Goal: Find specific page/section: Find specific page/section

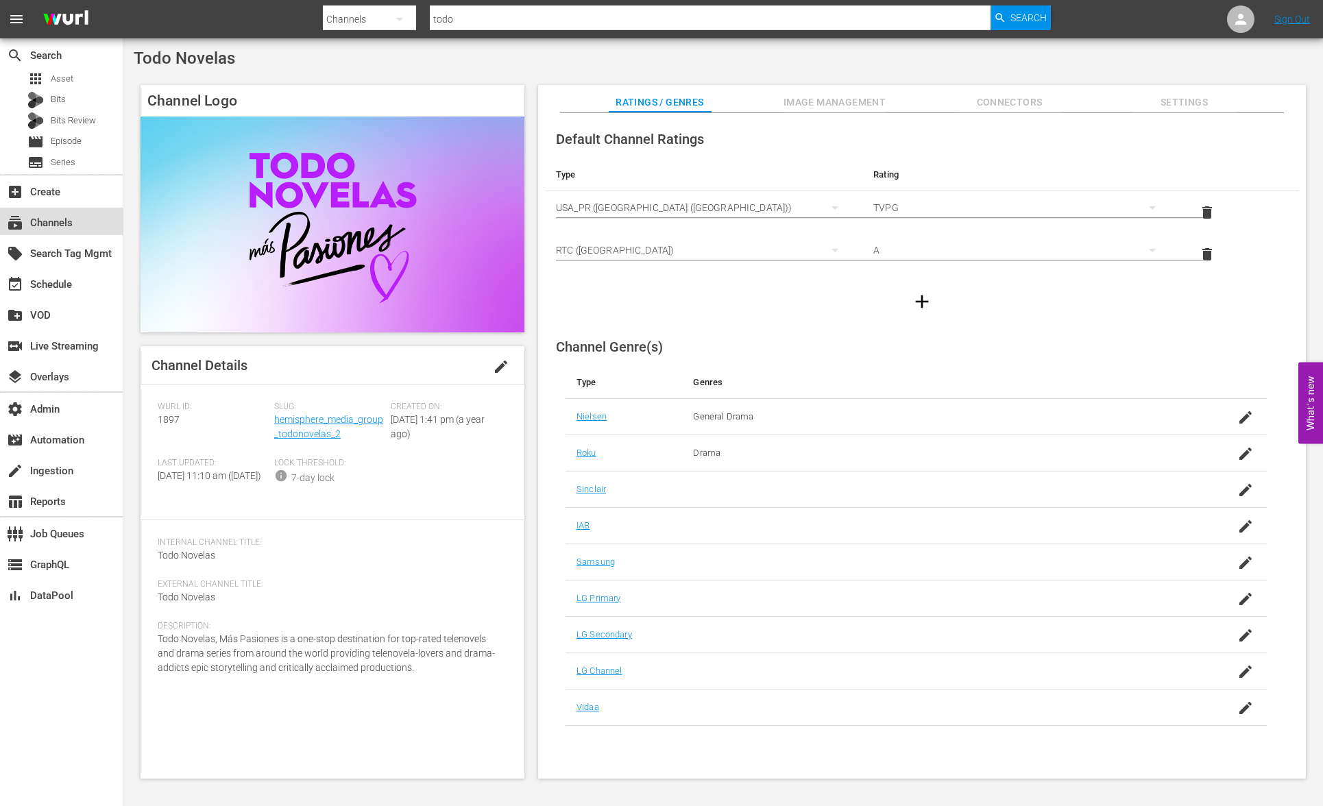
click at [88, 222] on div "subscriptions Channels" at bounding box center [61, 221] width 123 height 27
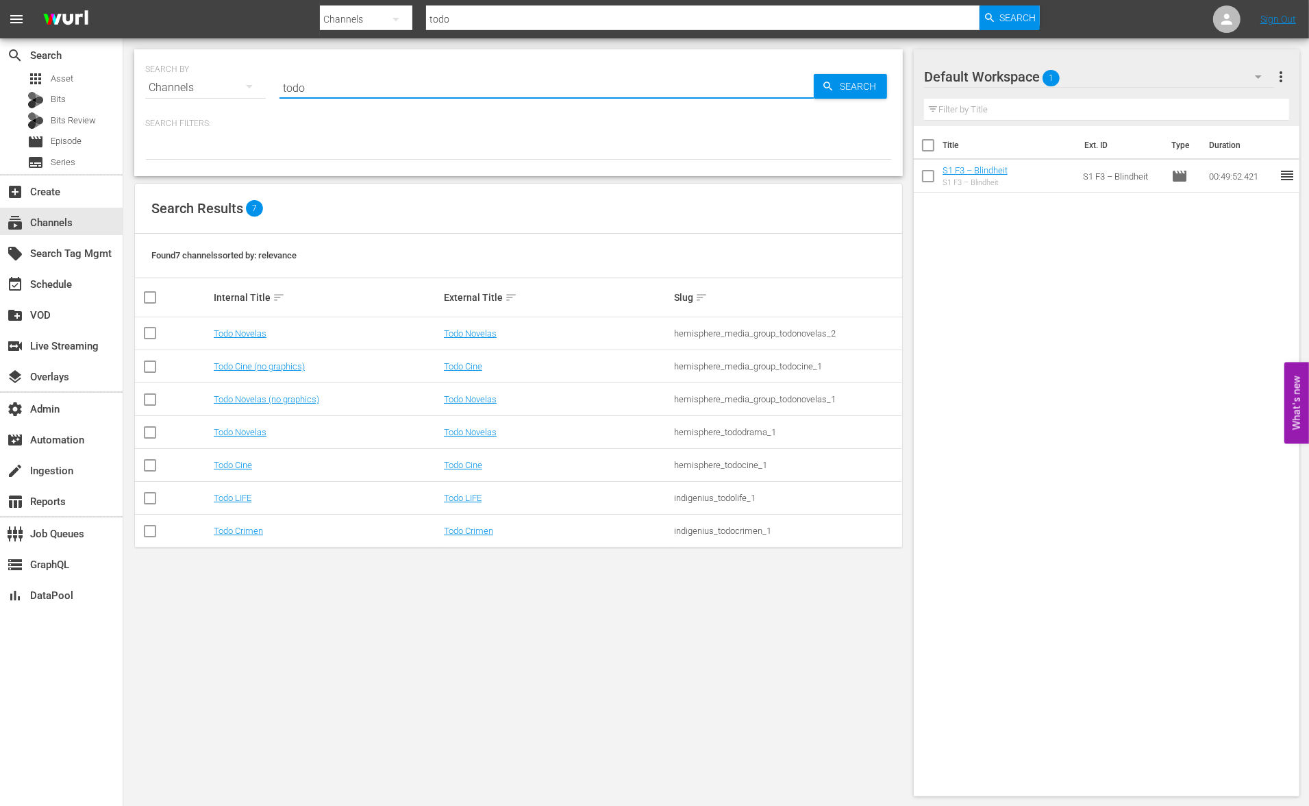
click at [404, 95] on input "todo" at bounding box center [547, 87] width 534 height 33
click at [405, 95] on input "todo" at bounding box center [547, 87] width 534 height 33
click at [406, 95] on input "todo" at bounding box center [547, 87] width 534 height 33
paste input "hemisphere_media_group_todonovelas_1"
type input "hemisphere_media_group_todonovelas_1"
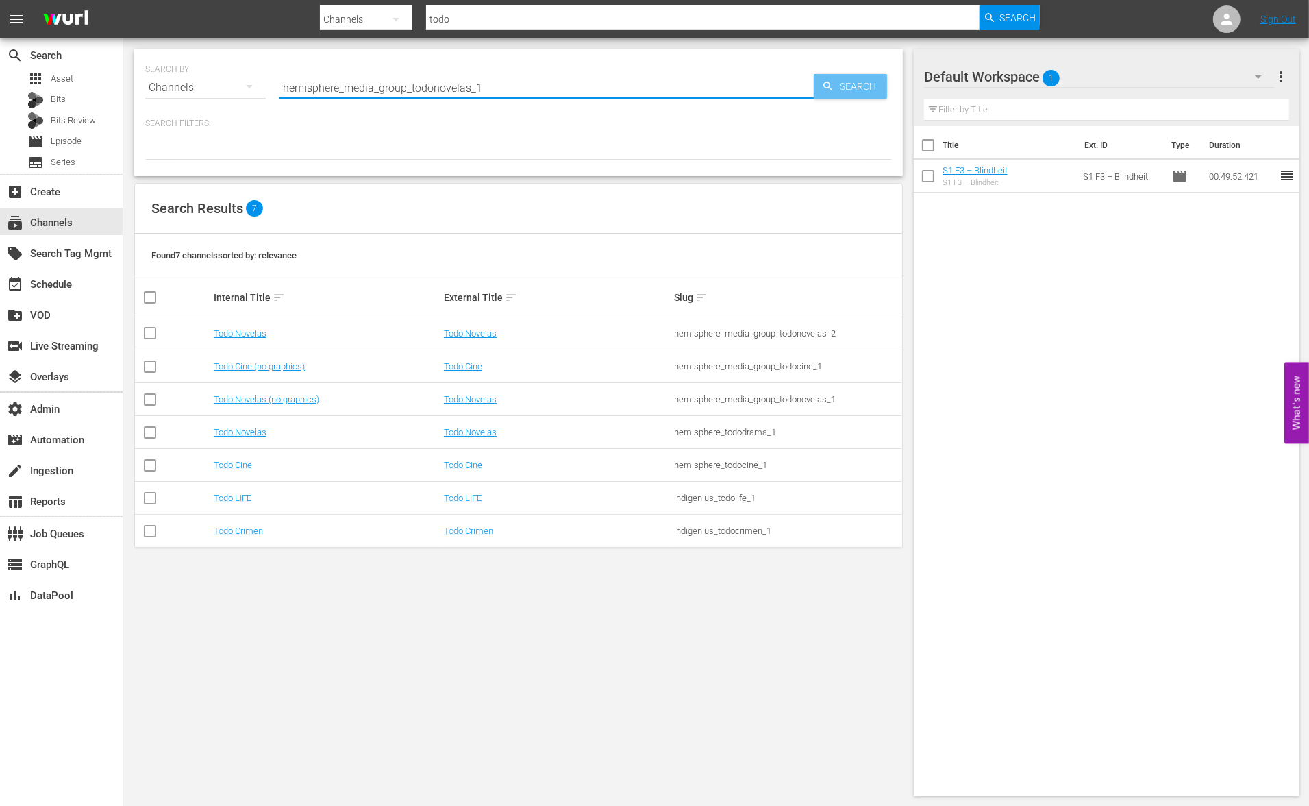
click at [835, 83] on span "Search" at bounding box center [861, 86] width 53 height 25
type input "hemisphere_media_group_todonovelas_1"
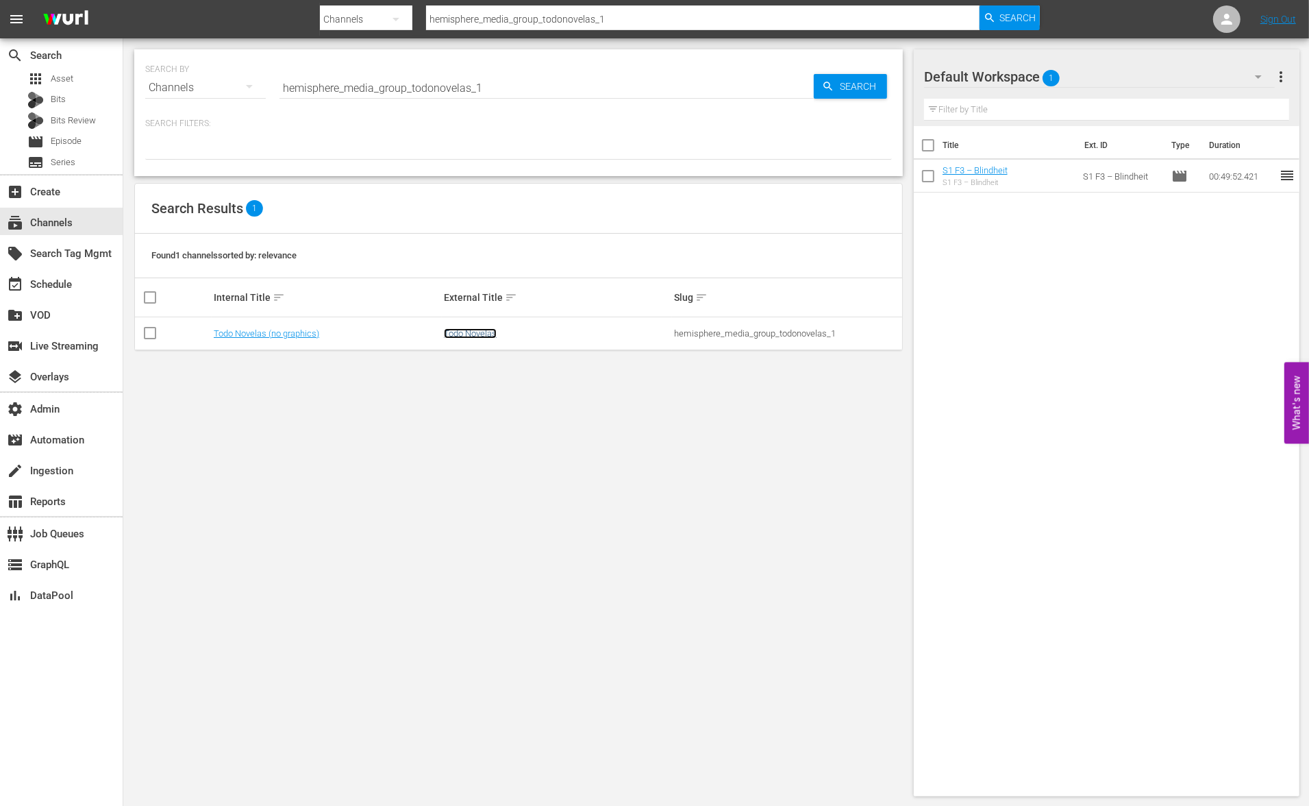
click at [467, 334] on link "Todo Novelas" at bounding box center [470, 333] width 53 height 10
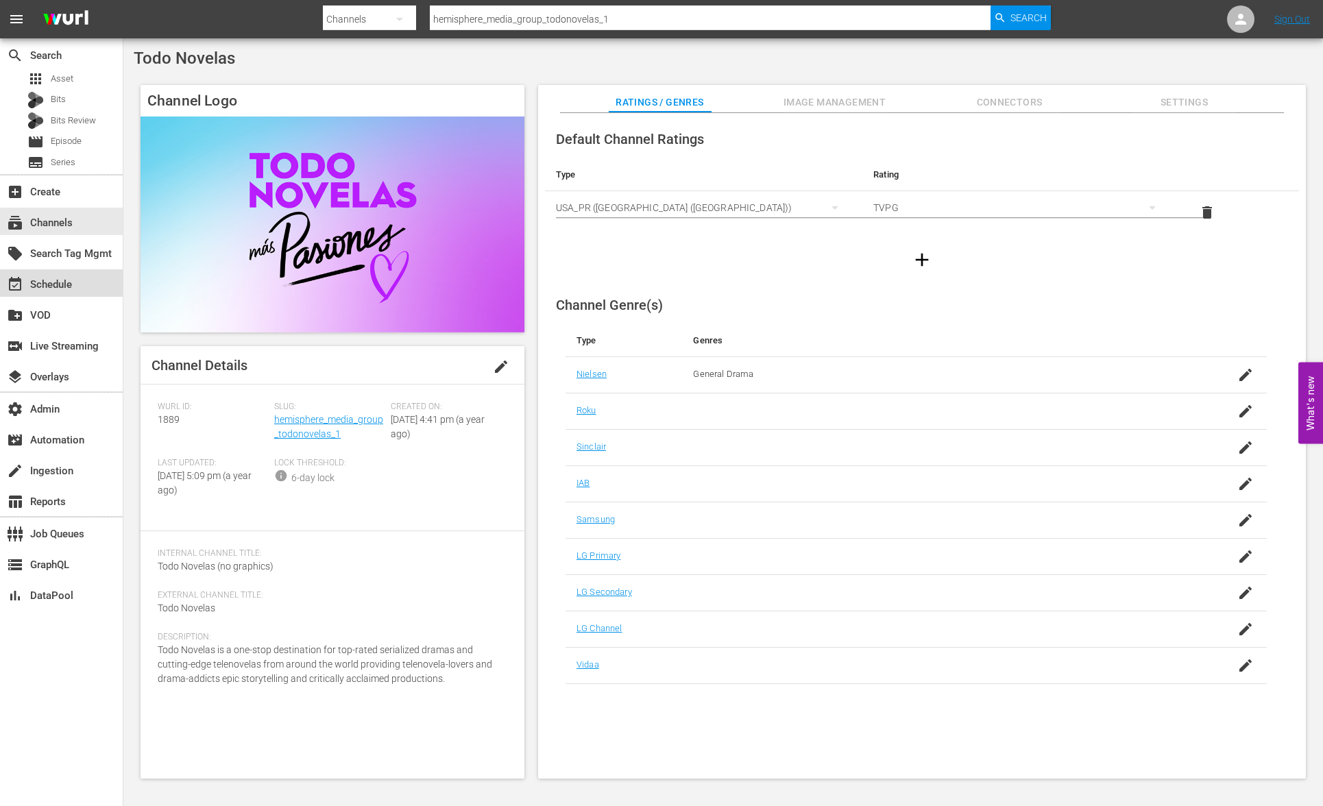
click at [90, 287] on div "event_available Schedule" at bounding box center [61, 282] width 123 height 27
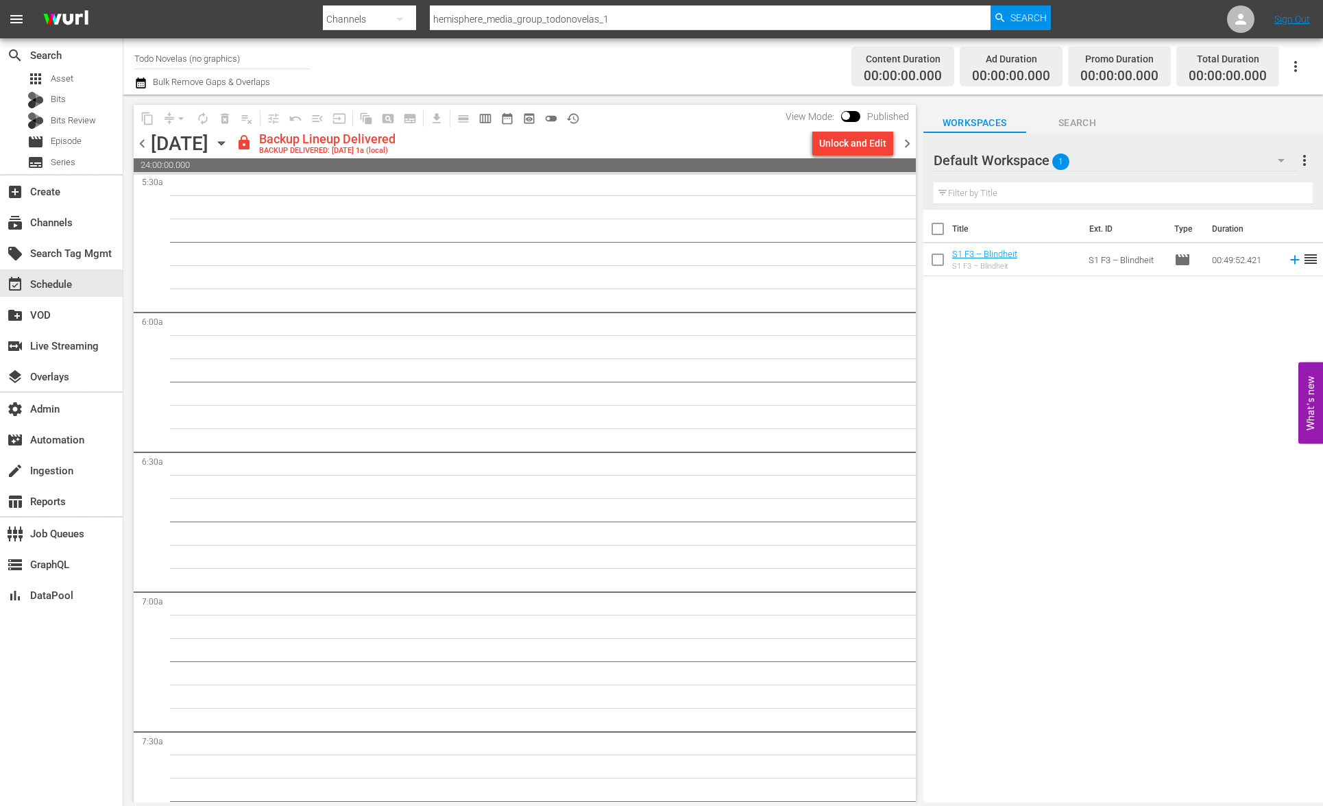
scroll to position [1248, 0]
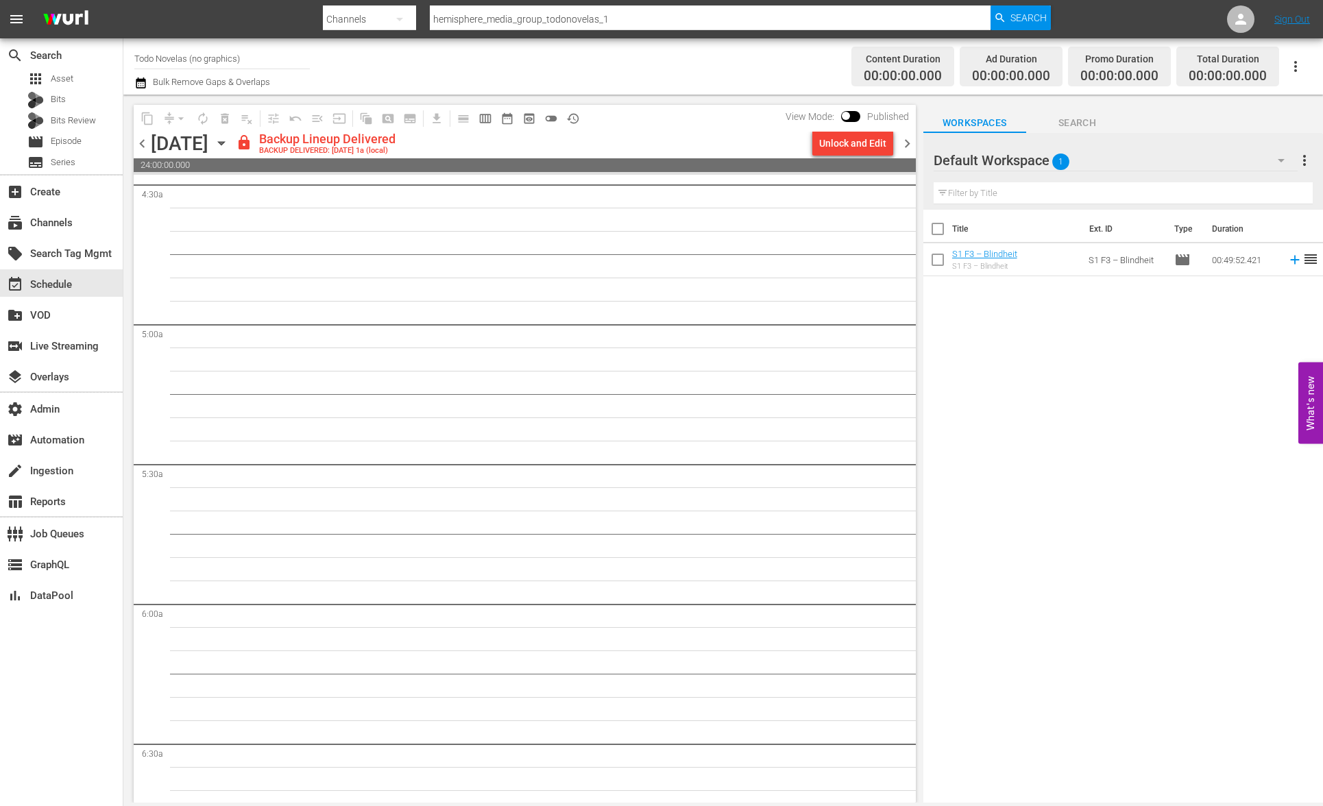
click at [147, 143] on span "chevron_left" at bounding box center [142, 143] width 17 height 17
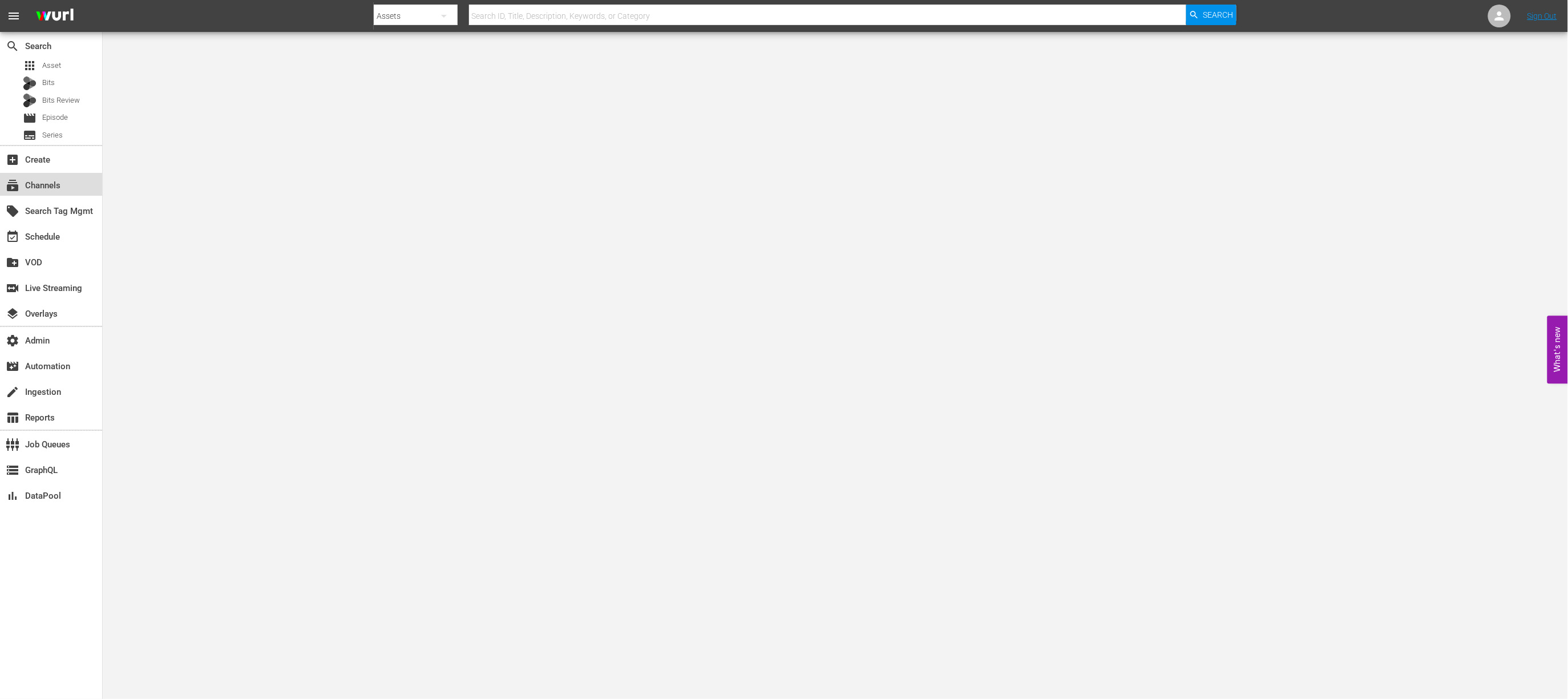
click at [66, 176] on div "subscriptions Channels" at bounding box center [51, 184] width 102 height 22
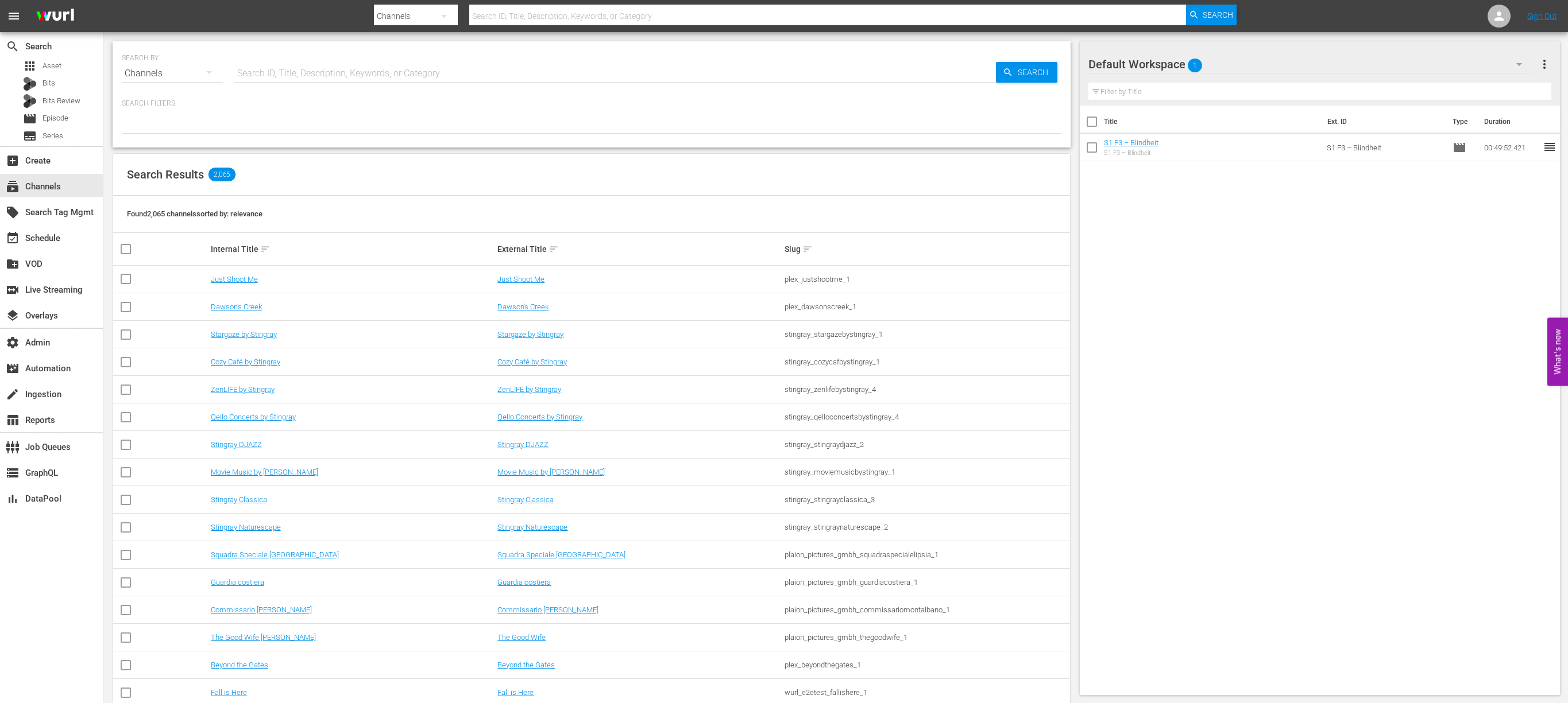
click at [289, 72] on input "text" at bounding box center [615, 73] width 762 height 28
type input "todo"
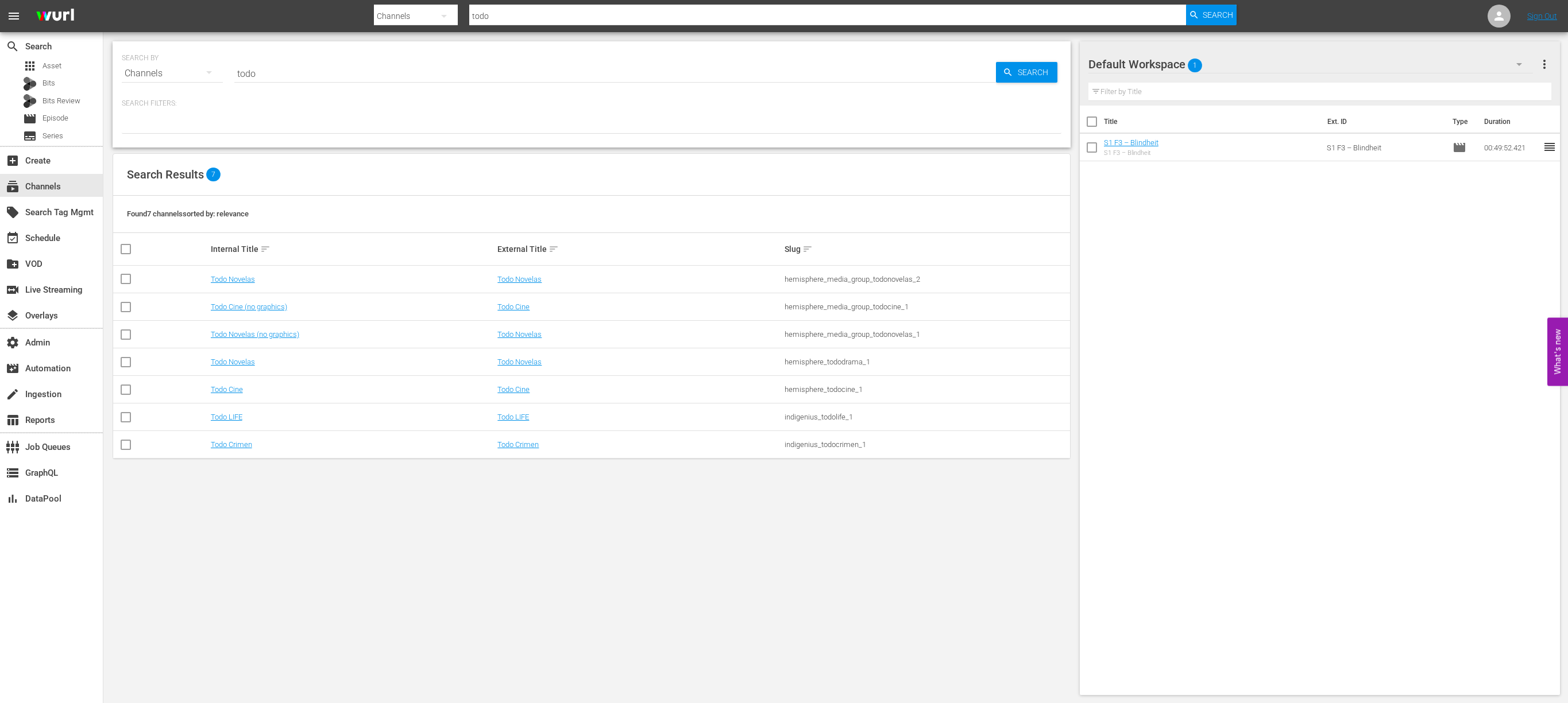
drag, startPoint x: 815, startPoint y: 669, endPoint x: 813, endPoint y: 697, distance: 28.1
click at [815, 669] on div "SEARCH BY Search By Channels Search ID, Title, Description, Keywords, or Catego…" at bounding box center [591, 368] width 976 height 672
drag, startPoint x: 614, startPoint y: 277, endPoint x: 494, endPoint y: 282, distance: 120.1
click at [494, 282] on tr "Todo Novelas Todo Novelas hemisphere_media_group_todonovelas_2" at bounding box center [592, 279] width 957 height 28
copy tr "Todo Novelas"
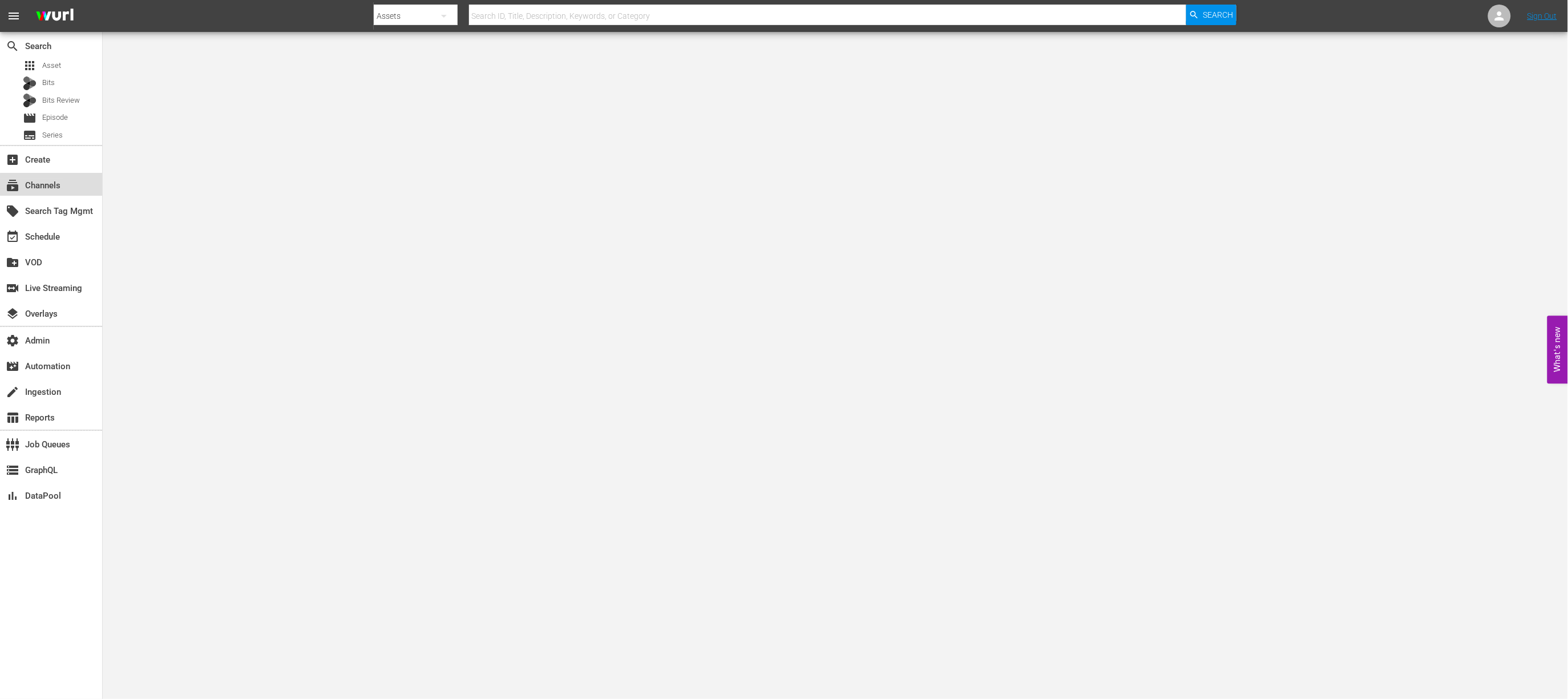
click at [53, 184] on div "subscriptions Channels" at bounding box center [32, 183] width 64 height 10
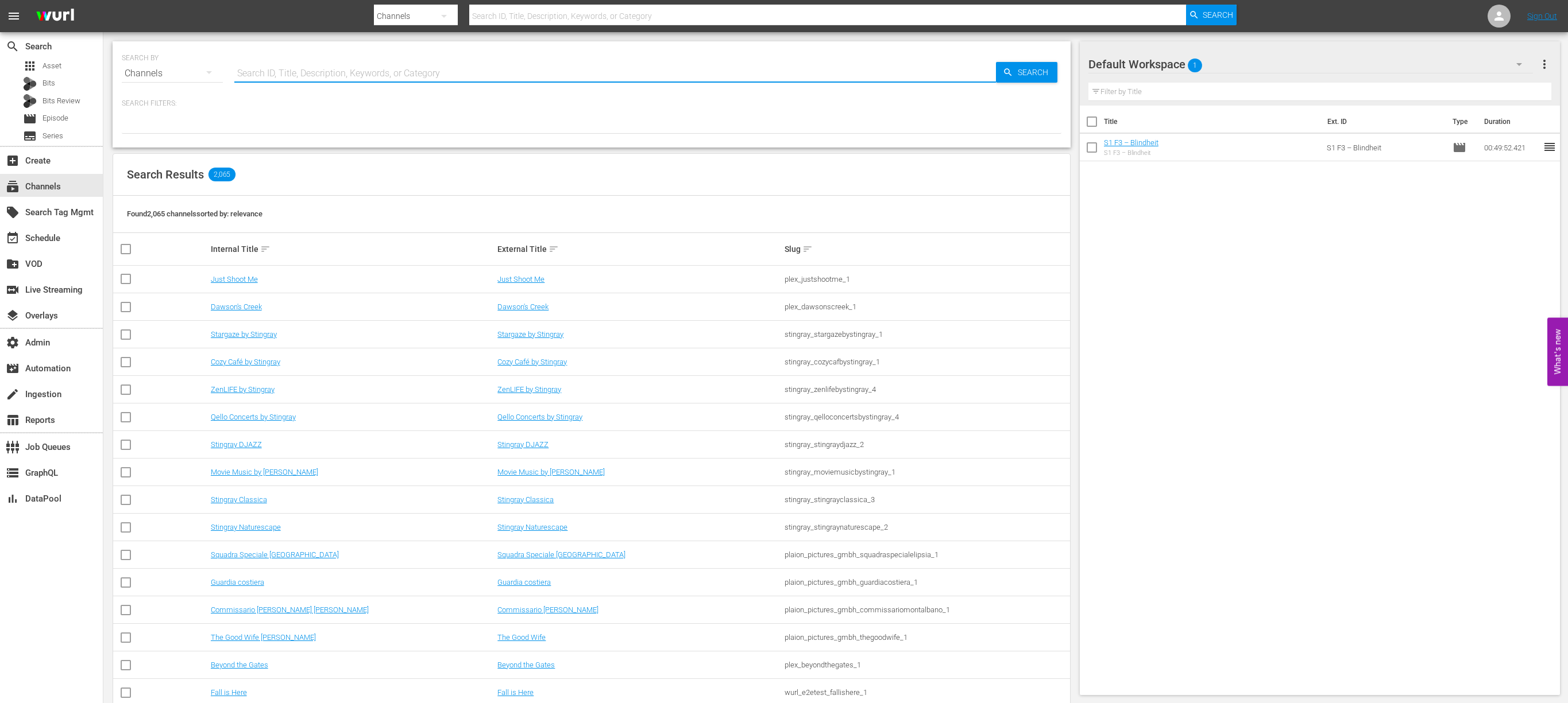
click at [300, 73] on input "text" at bounding box center [615, 73] width 762 height 28
type input "G"
type input "todo"
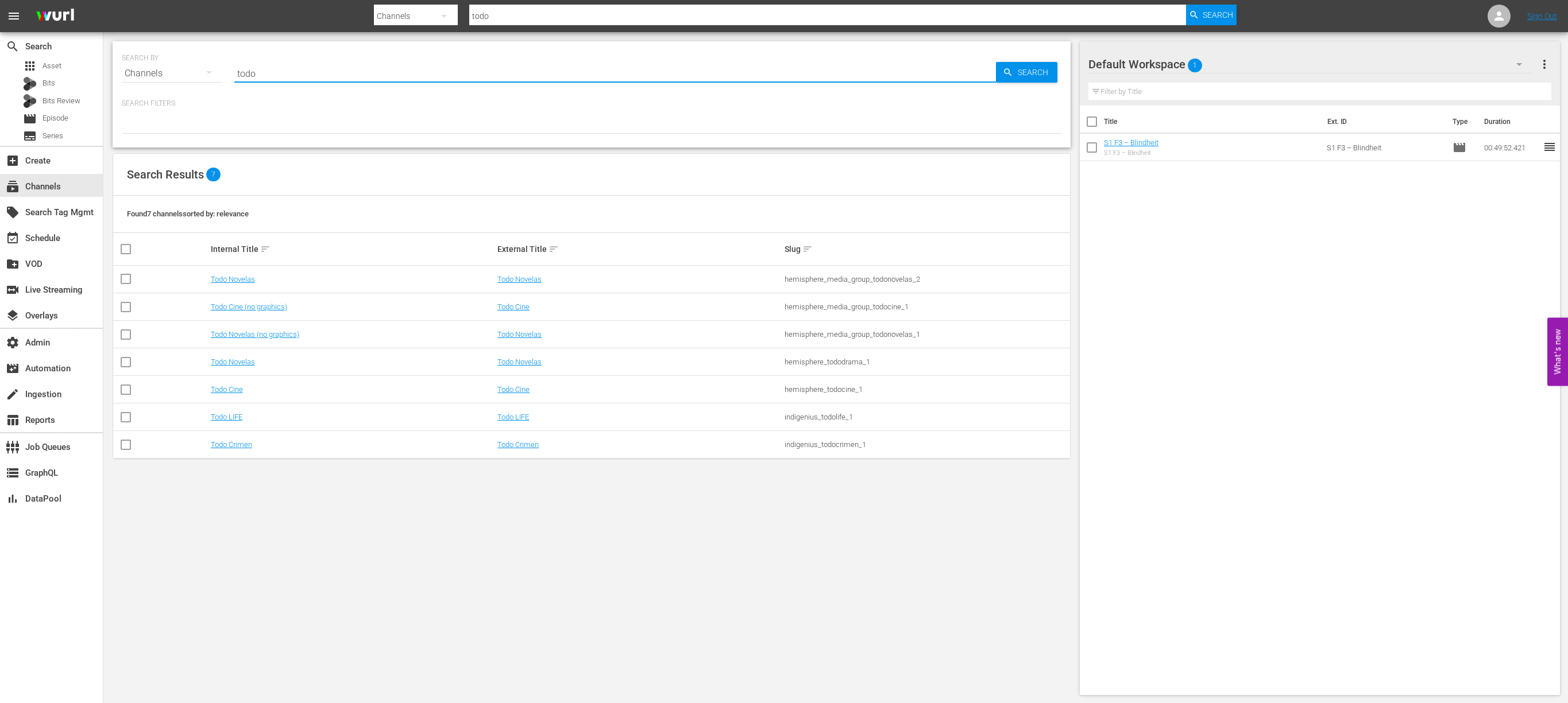
drag, startPoint x: 330, startPoint y: 596, endPoint x: 305, endPoint y: 410, distance: 187.7
click at [330, 595] on div "SEARCH BY Search By Channels Search ID, Title, Description, Keywords, or Catego…" at bounding box center [591, 368] width 976 height 672
click at [521, 278] on link "Todo Novelas" at bounding box center [519, 279] width 44 height 8
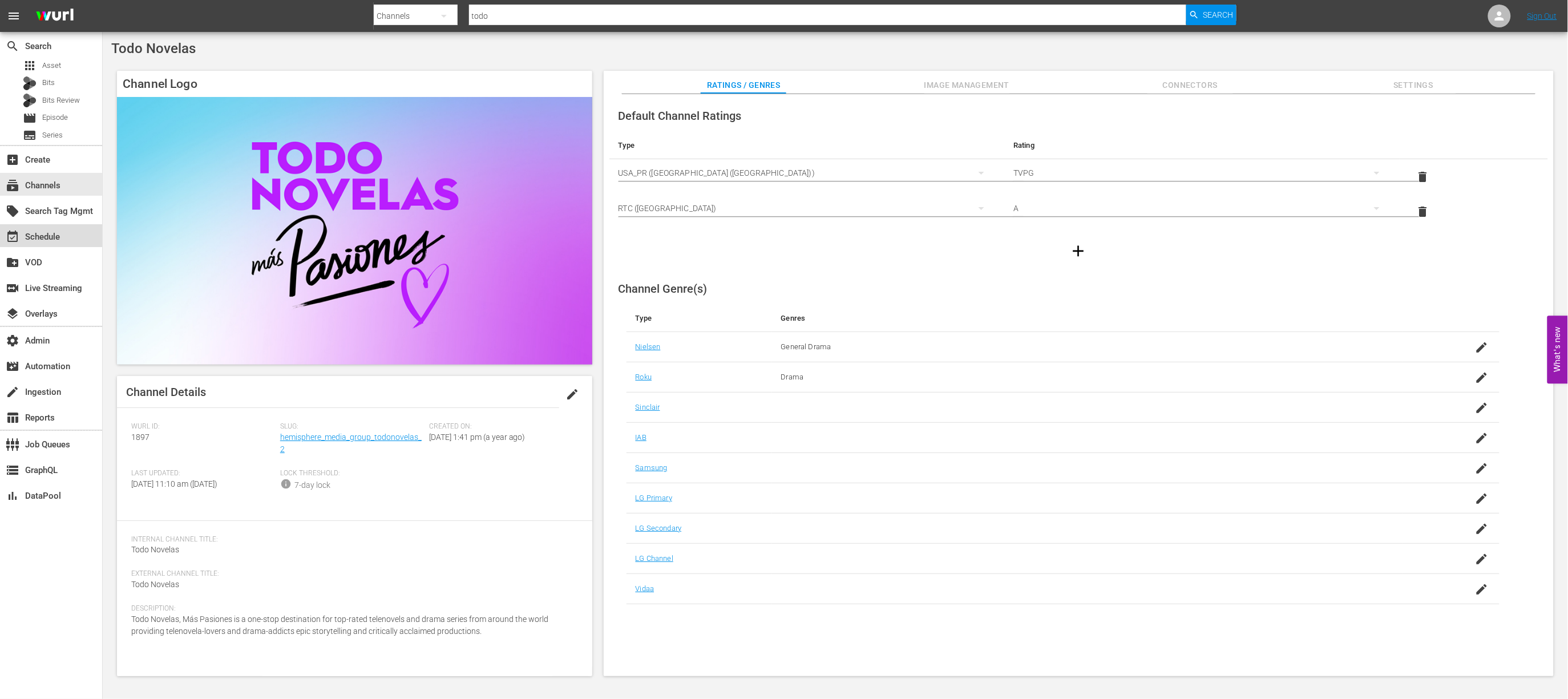
click at [72, 227] on div "event_available Schedule" at bounding box center [51, 235] width 102 height 22
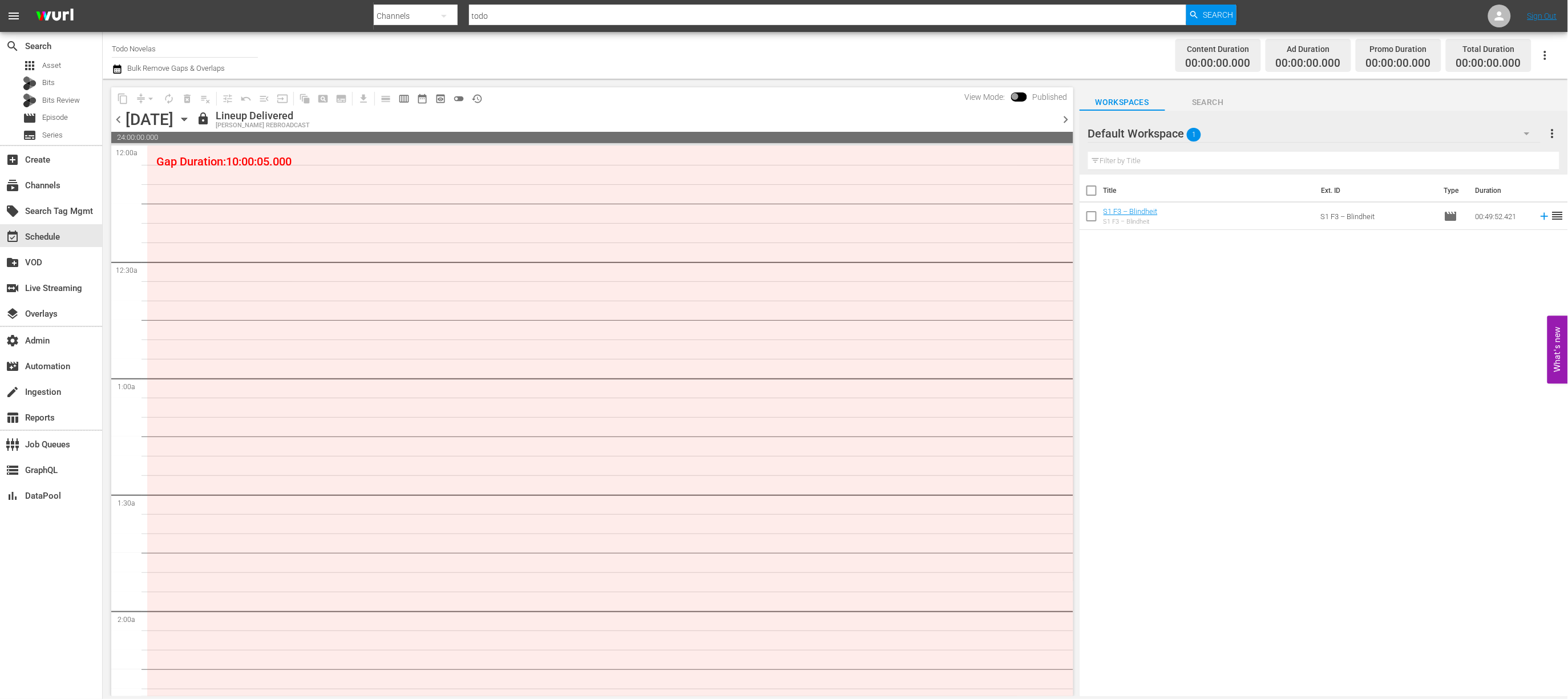
click at [120, 124] on span "chevron_left" at bounding box center [118, 119] width 14 height 14
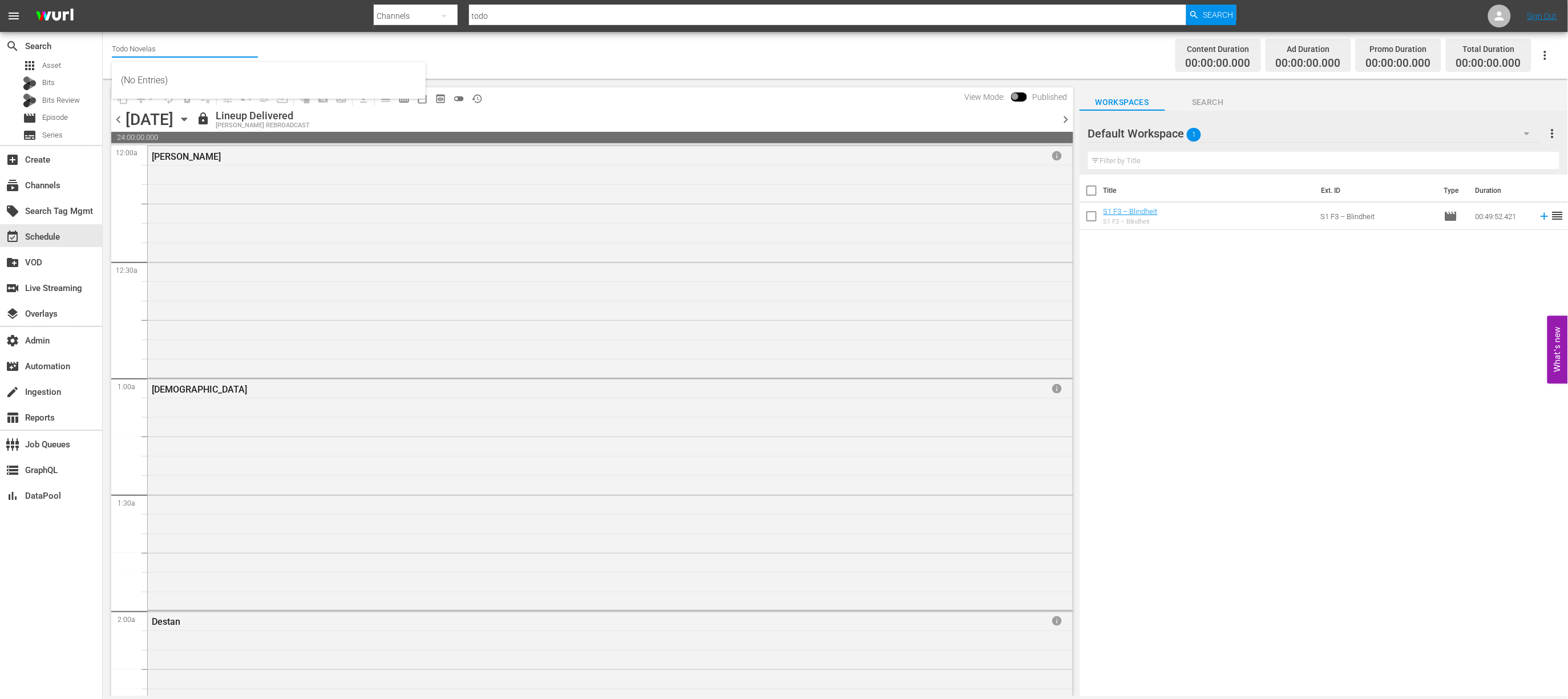
click at [177, 48] on input "Todo Novelas" at bounding box center [184, 48] width 146 height 27
click at [47, 189] on div "subscriptions Channels" at bounding box center [32, 183] width 64 height 10
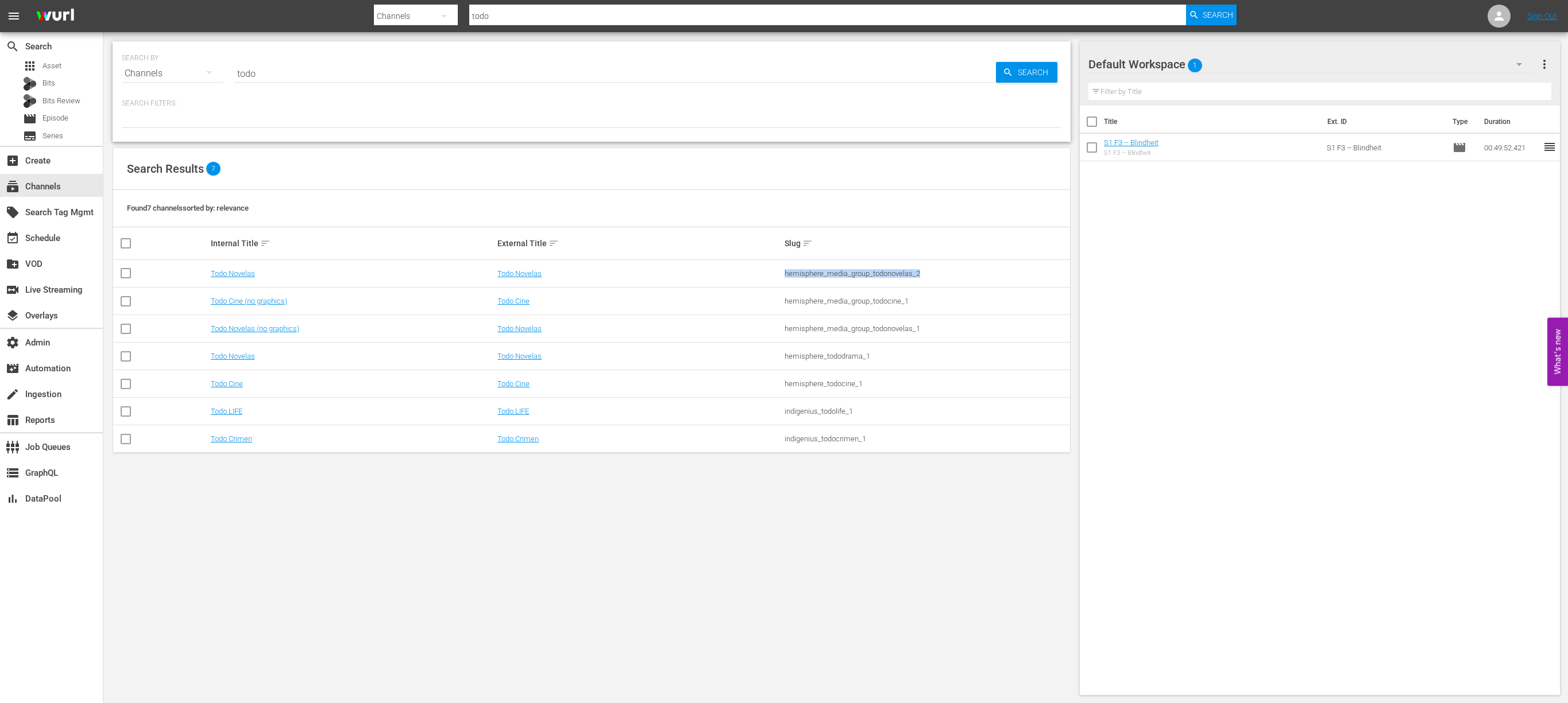
drag, startPoint x: 913, startPoint y: 268, endPoint x: 764, endPoint y: 273, distance: 149.1
click at [764, 273] on tr "Todo Novelas Todo Novelas hemisphere_media_group_todonovelas_2" at bounding box center [592, 273] width 957 height 28
copy tr "hemisphere_media_group_todonovelas_2"
